Goal: Task Accomplishment & Management: Manage account settings

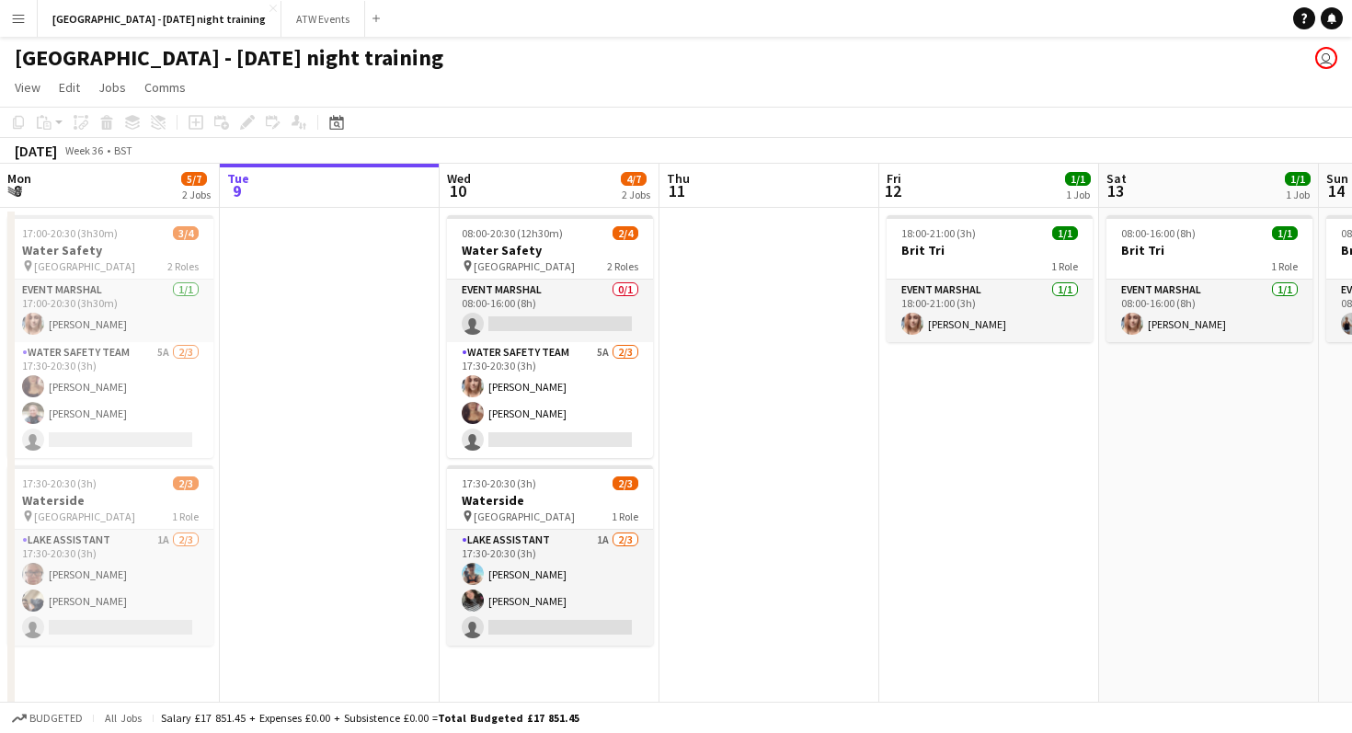
scroll to position [0, 389]
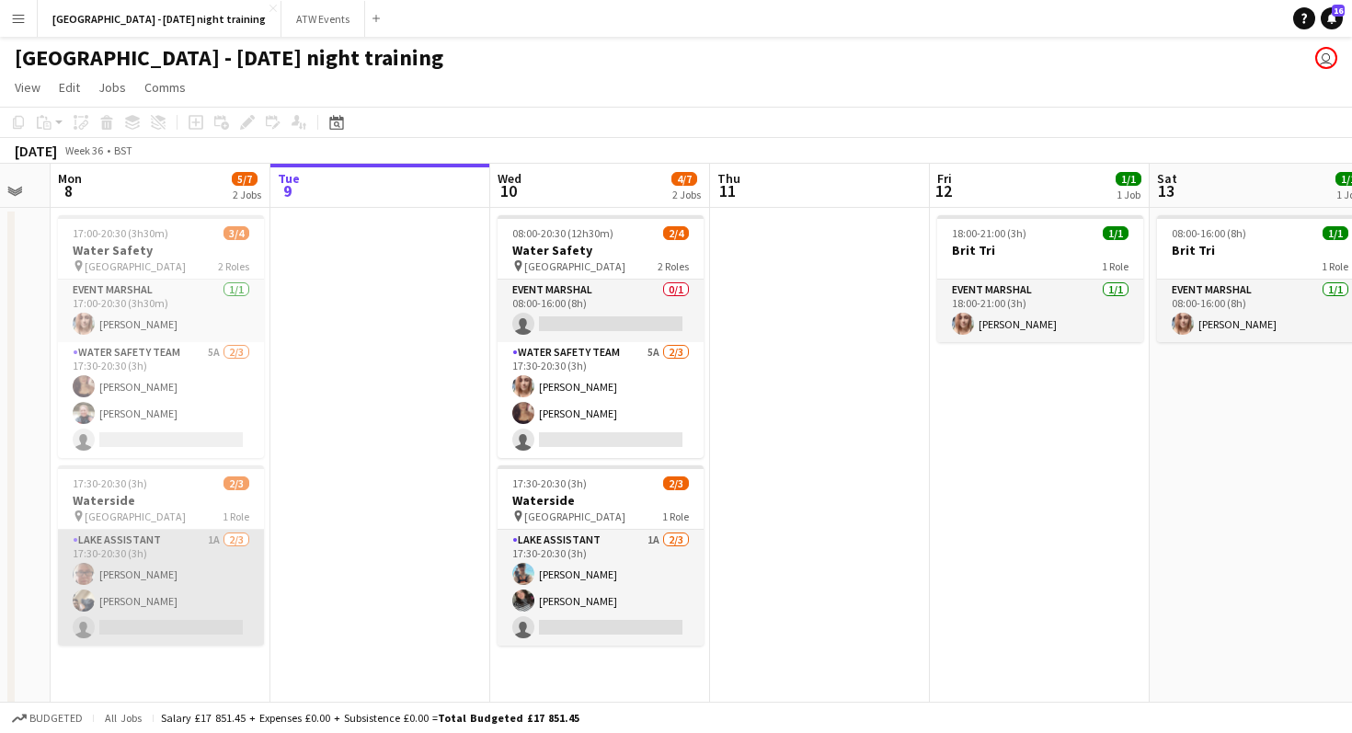
click at [155, 618] on app-card-role "Lake Assistant 1A [DATE] 17:30-20:30 (3h) [PERSON_NAME] [PERSON_NAME] single-ne…" at bounding box center [161, 588] width 206 height 116
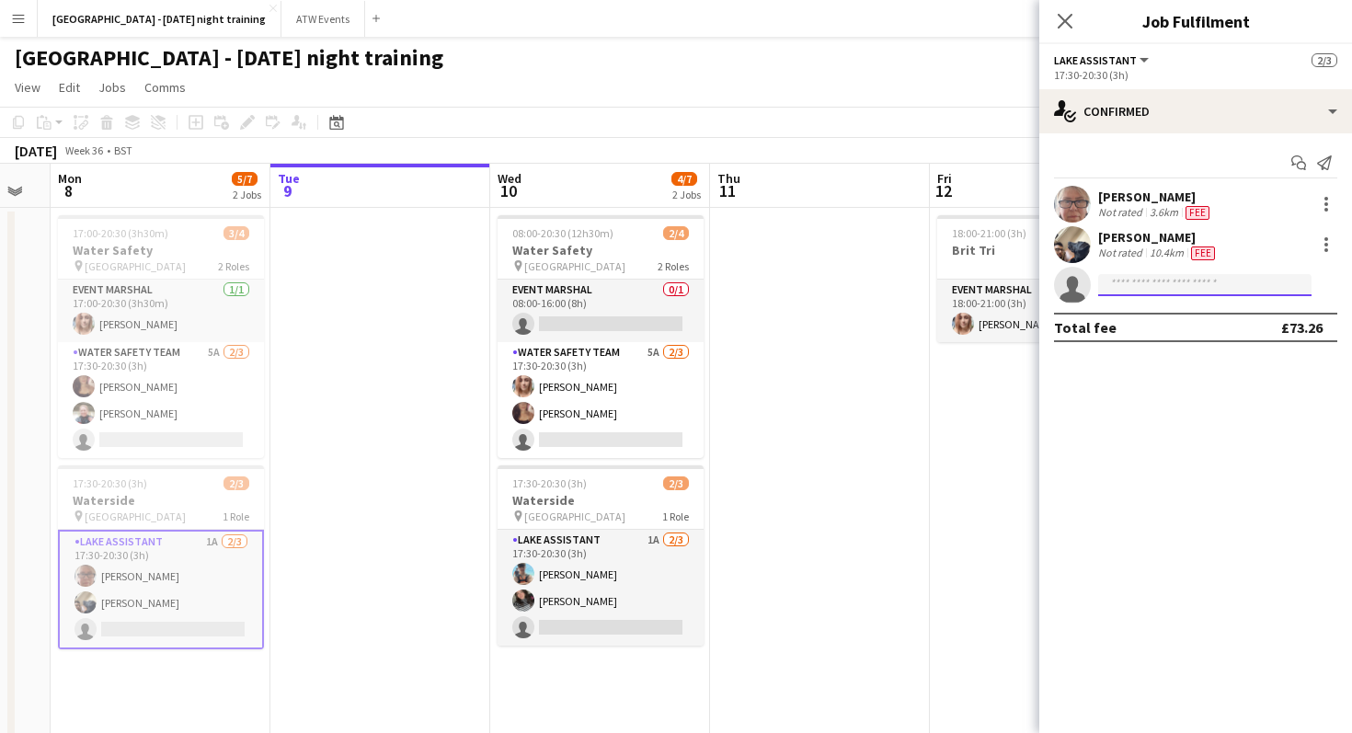
click at [1139, 290] on input at bounding box center [1204, 285] width 213 height 22
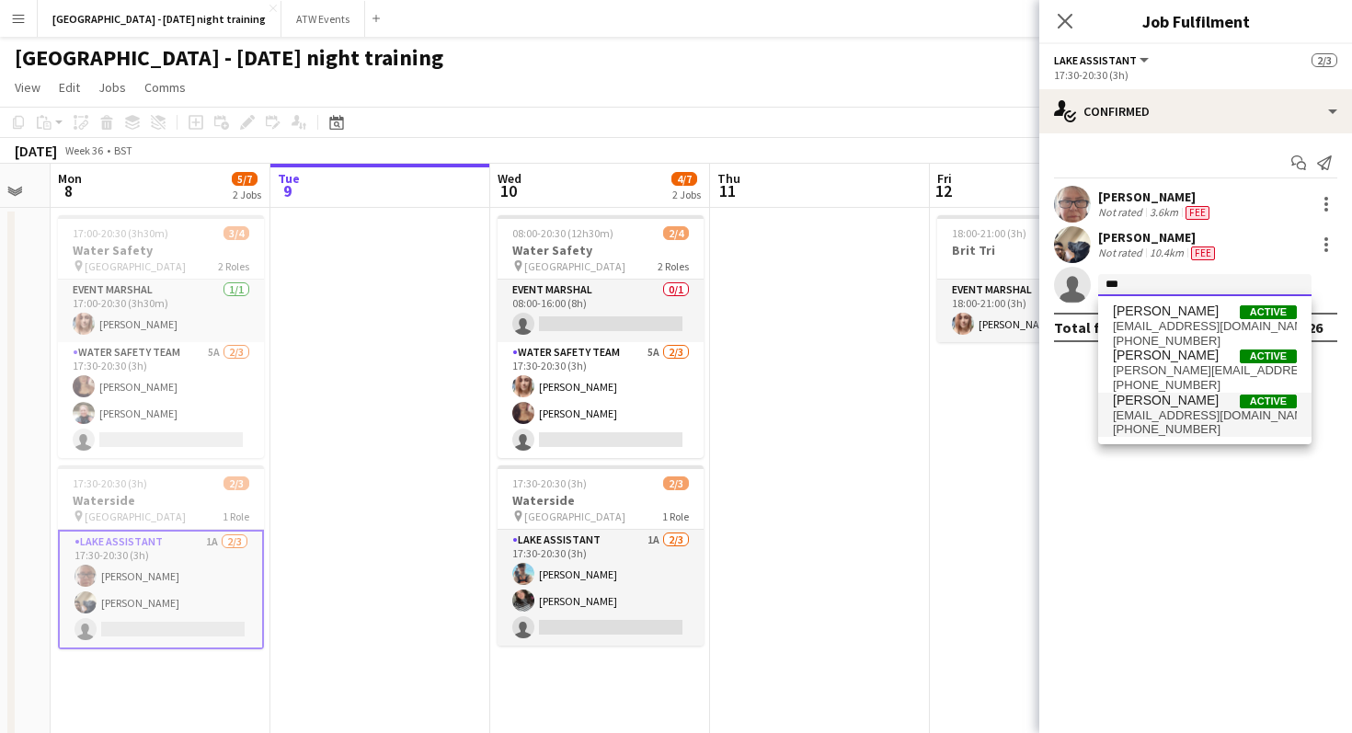
type input "***"
click at [1166, 410] on span "[EMAIL_ADDRESS][DOMAIN_NAME]" at bounding box center [1205, 415] width 184 height 15
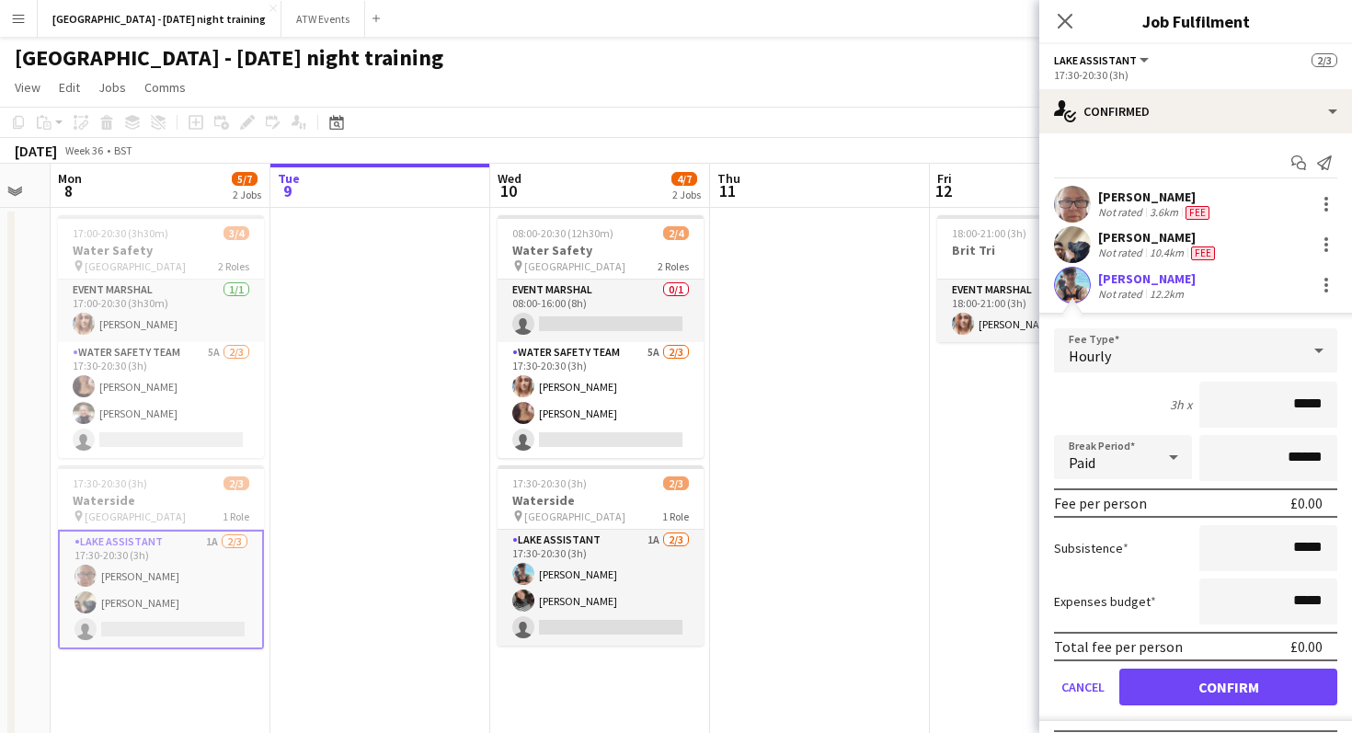
type input "*****"
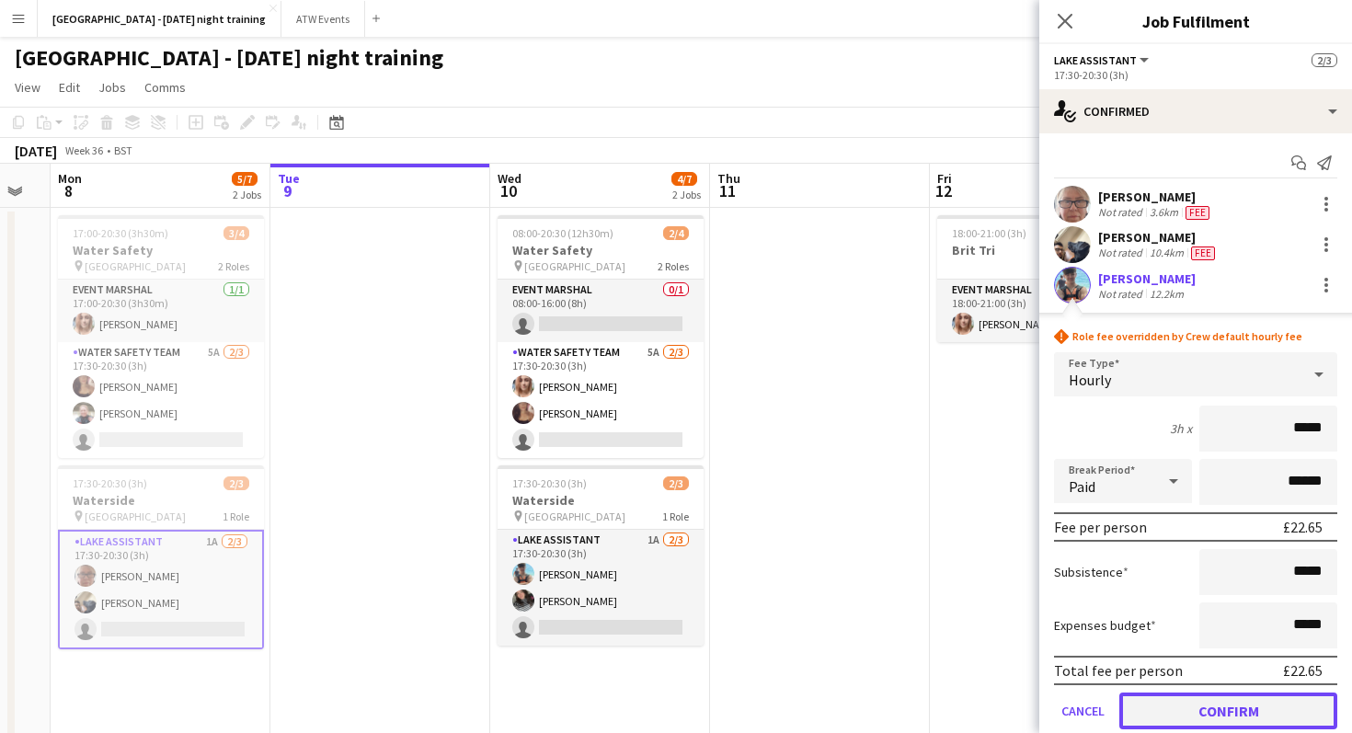
click at [1176, 719] on button "Confirm" at bounding box center [1228, 711] width 218 height 37
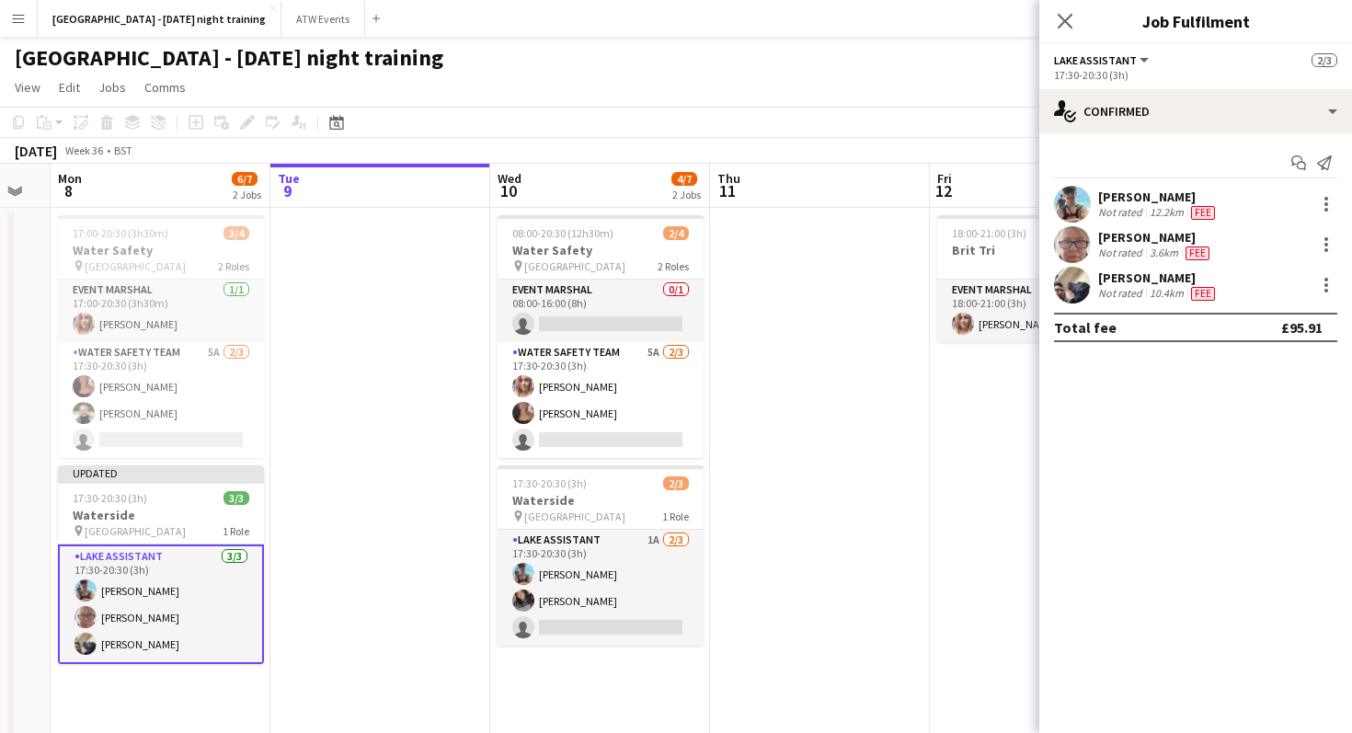
click at [895, 555] on app-date-cell at bounding box center [820, 541] width 220 height 667
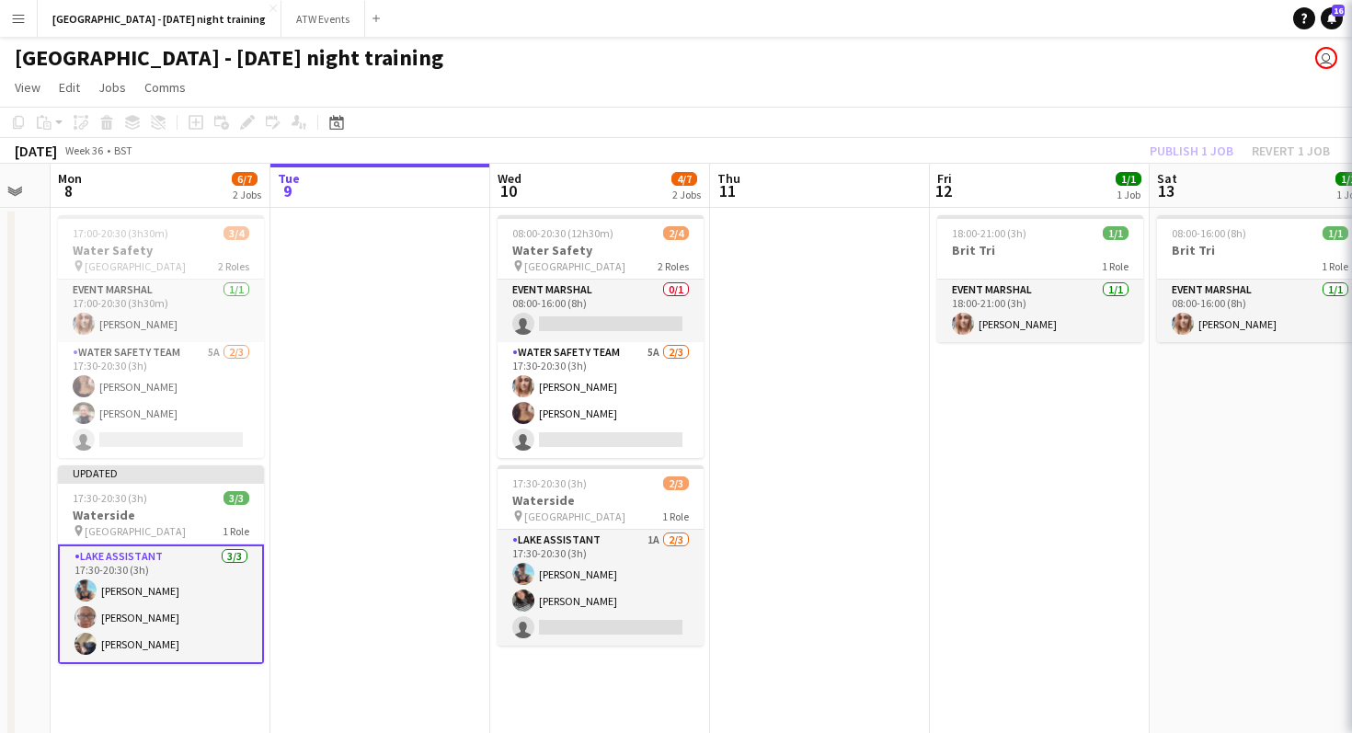
scroll to position [0, 388]
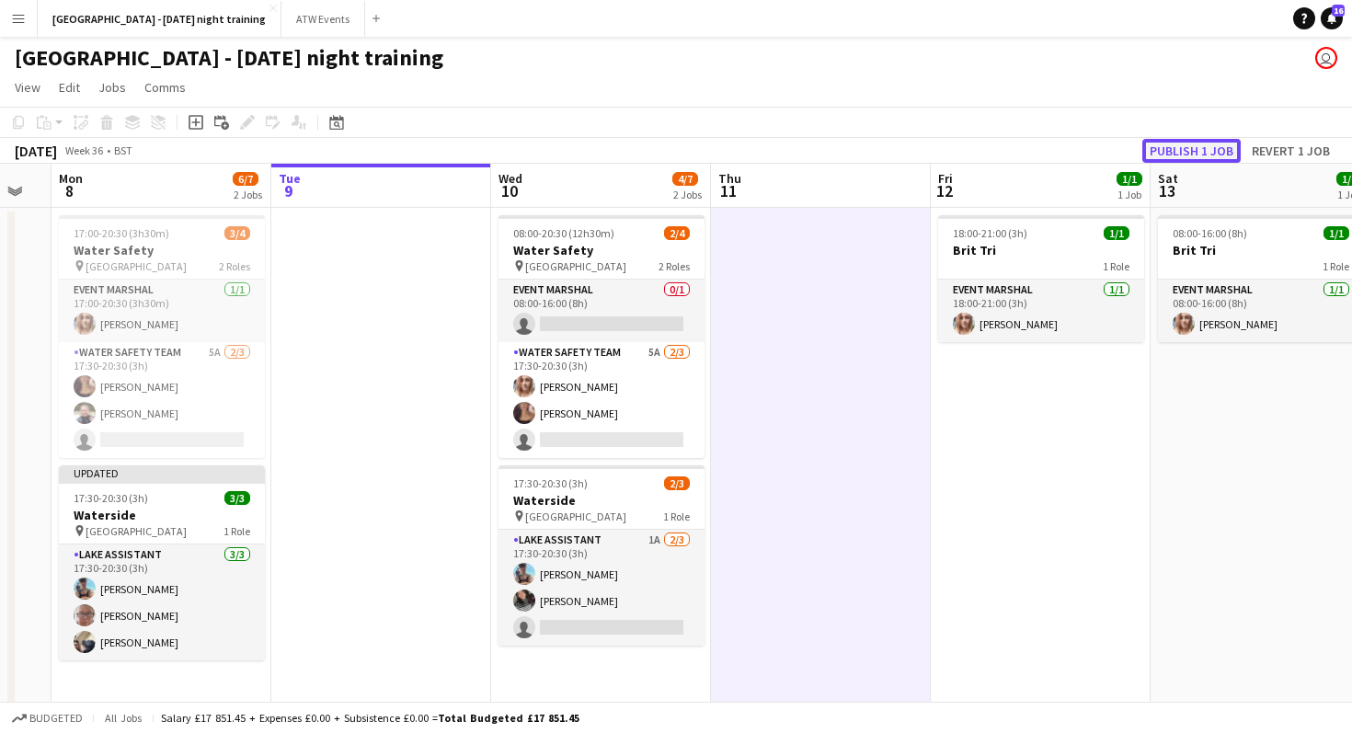
click at [1206, 149] on button "Publish 1 job" at bounding box center [1191, 151] width 98 height 24
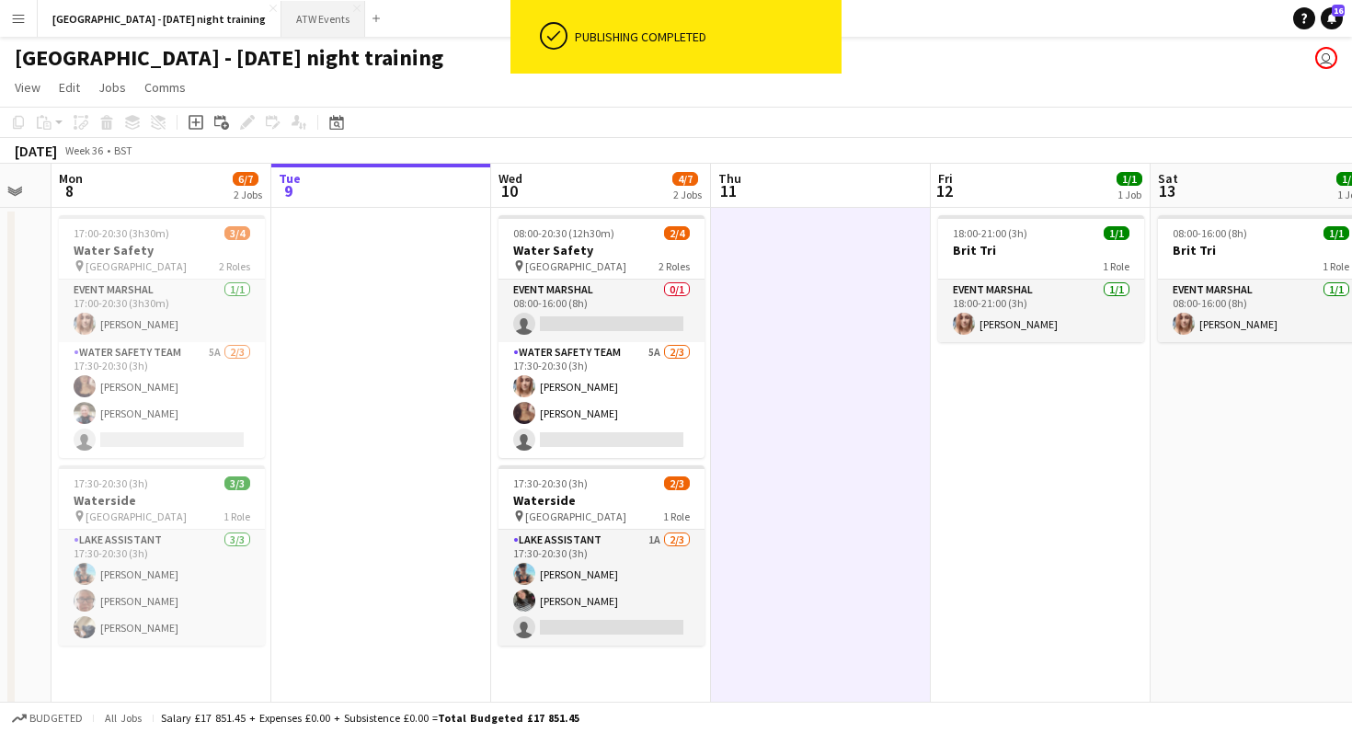
click at [317, 22] on button "ATW Events Close" at bounding box center [323, 19] width 84 height 36
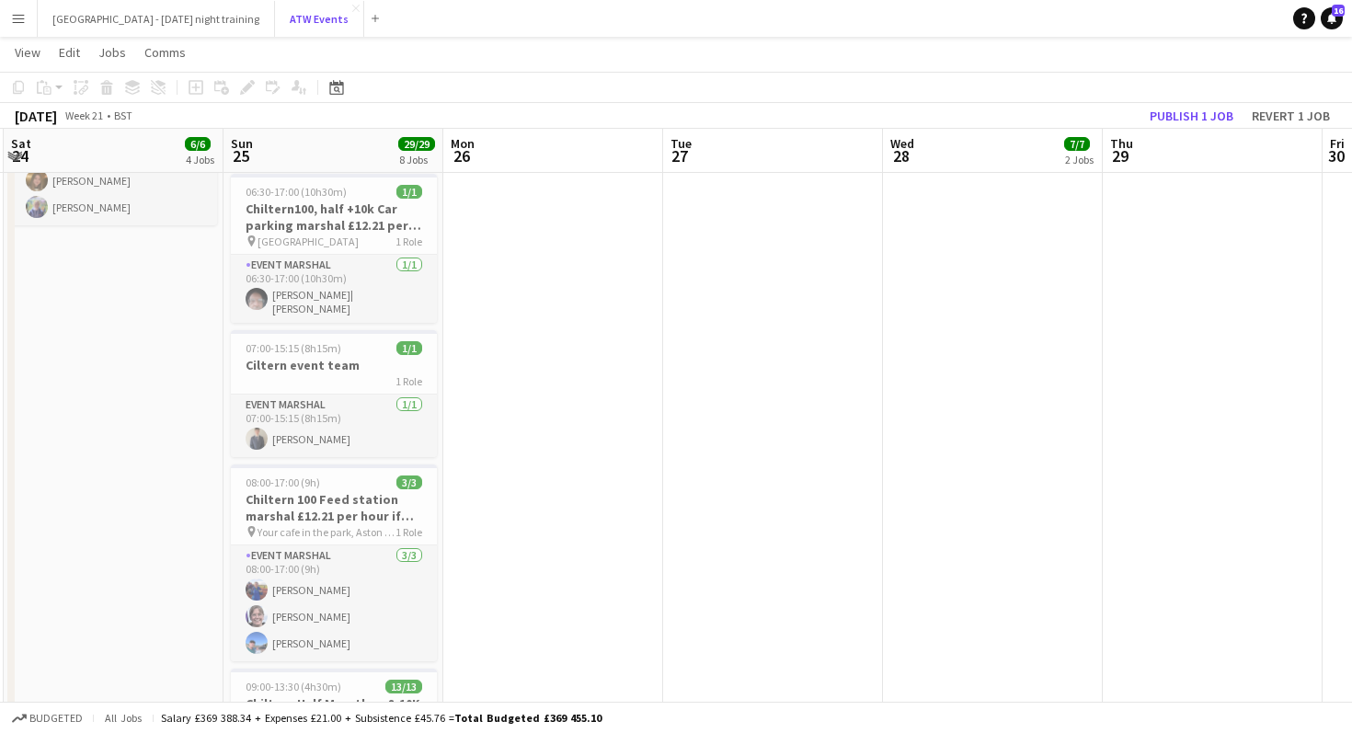
scroll to position [0, 435]
